Goal: Navigation & Orientation: Find specific page/section

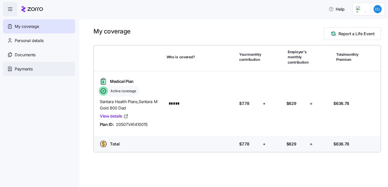
click at [18, 70] on span "Payments" at bounding box center [24, 69] width 18 height 6
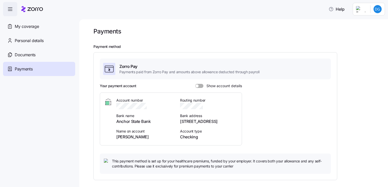
click at [200, 85] on span at bounding box center [200, 86] width 5 height 4
click at [195, 84] on input "Show account details" at bounding box center [195, 84] width 0 height 0
click at [196, 86] on span at bounding box center [197, 86] width 5 height 4
click at [195, 84] on input "Show account details" at bounding box center [195, 84] width 0 height 0
click at [27, 57] on span "Documents" at bounding box center [25, 55] width 21 height 6
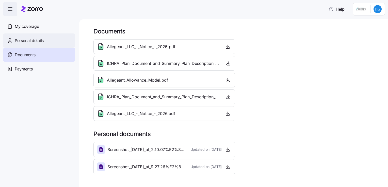
click at [27, 39] on span "Personal details" at bounding box center [29, 41] width 29 height 6
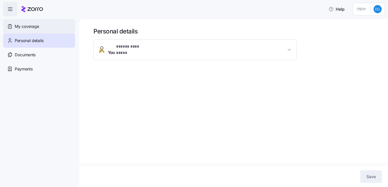
click at [26, 29] on span "My coverage" at bounding box center [27, 26] width 24 height 6
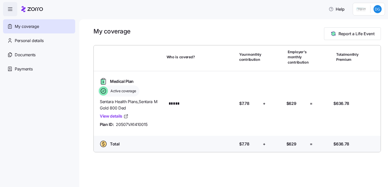
click at [13, 11] on icon "button" at bounding box center [10, 9] width 6 height 6
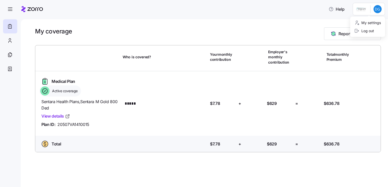
click at [377, 10] on html "Help My coverage Report a Life Event Who is covered? Your monthly contribution …" at bounding box center [194, 92] width 388 height 184
click at [362, 32] on div "Log out" at bounding box center [364, 31] width 20 height 6
